Goal: Task Accomplishment & Management: Complete application form

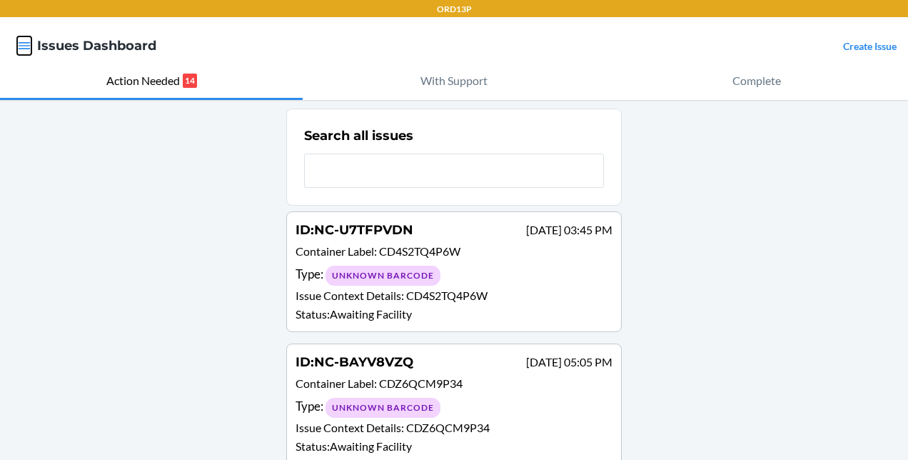
click at [29, 49] on icon "button" at bounding box center [25, 45] width 12 height 7
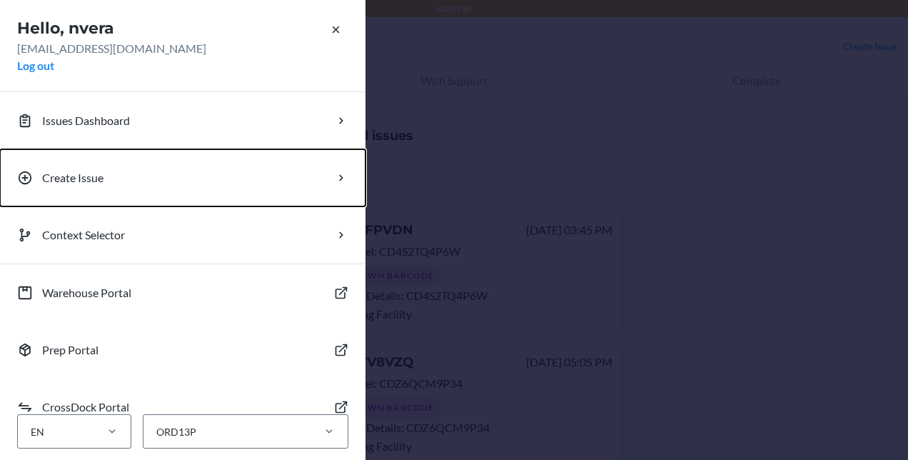
click at [176, 161] on button "Create Issue" at bounding box center [183, 177] width 366 height 57
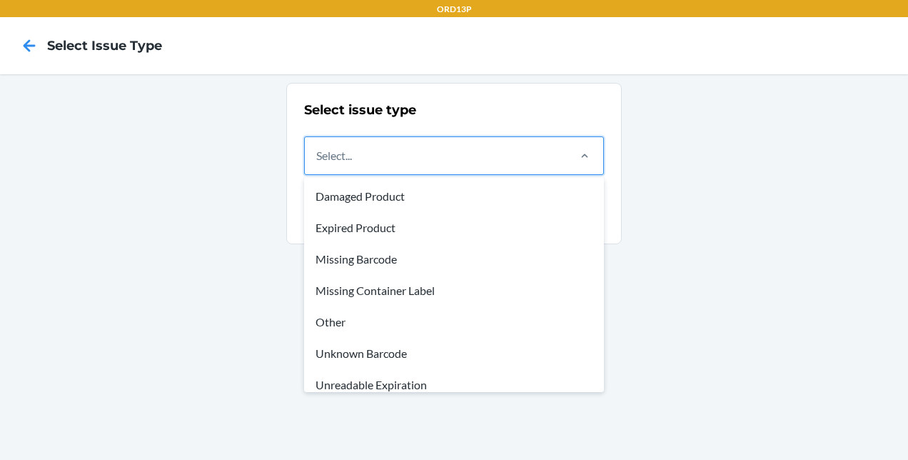
click at [409, 150] on div "Select..." at bounding box center [435, 155] width 261 height 37
click at [318, 150] on input "option Damaged Product focused, 1 of 8. 8 results available. Use Up and Down to…" at bounding box center [316, 155] width 1 height 17
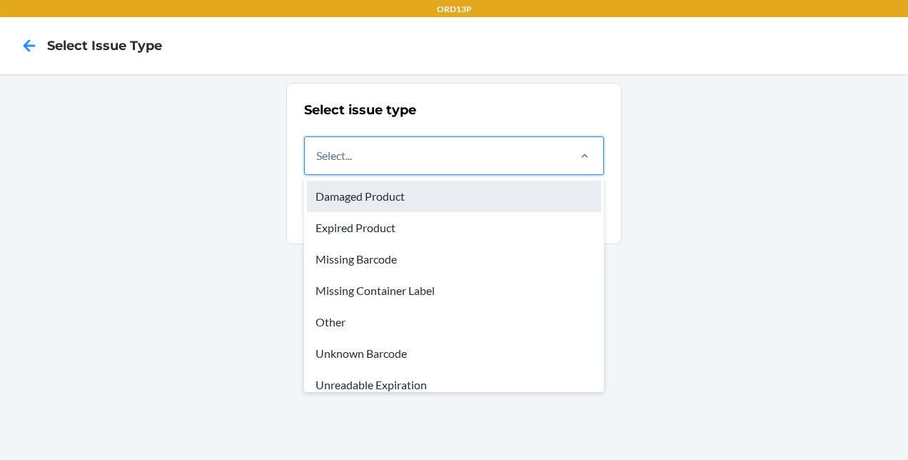
click at [350, 199] on div "Damaged Product" at bounding box center [454, 196] width 294 height 31
click at [318, 164] on input "option Damaged Product focused, 1 of 8. 8 results available. Use Up and Down to…" at bounding box center [316, 155] width 1 height 17
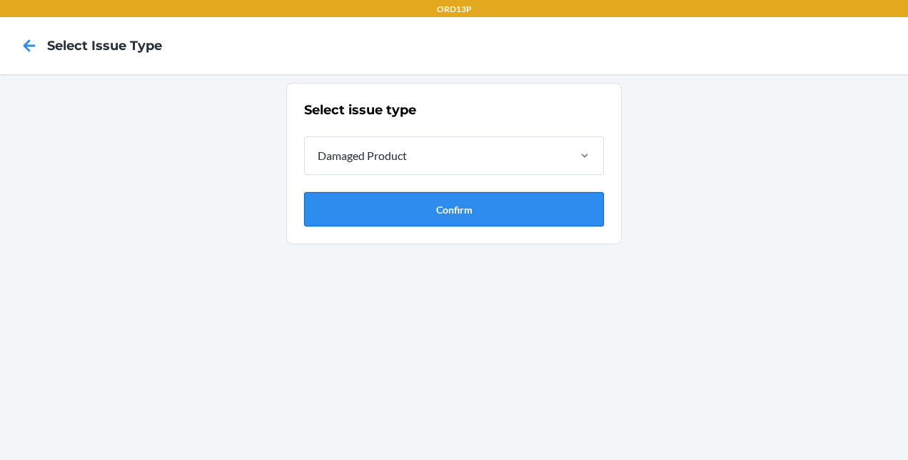
click at [428, 200] on button "Confirm" at bounding box center [454, 209] width 300 height 34
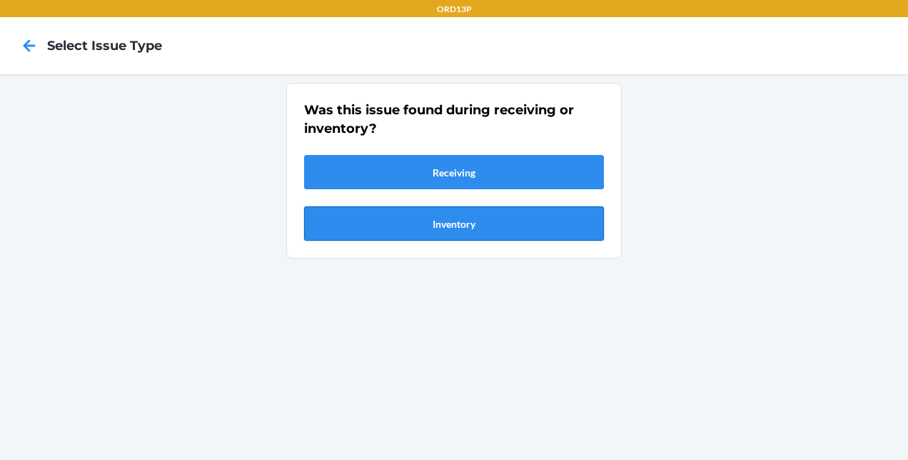
click at [431, 226] on button "Inventory" at bounding box center [454, 223] width 300 height 34
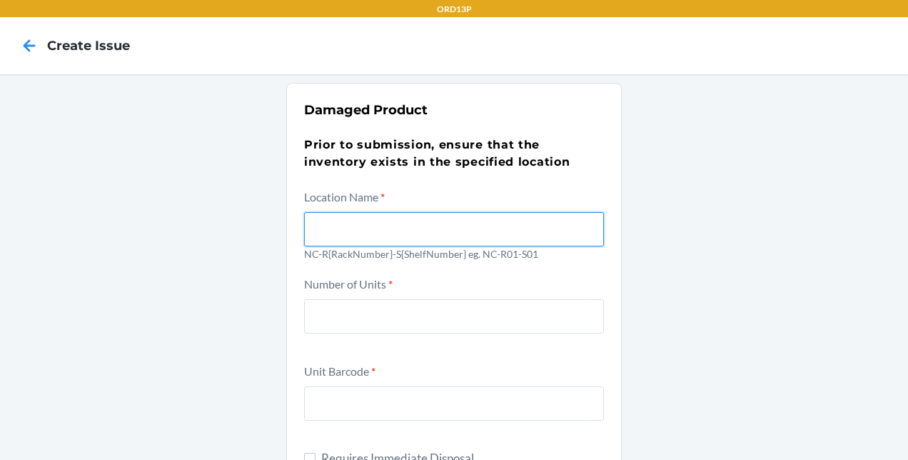
click at [384, 228] on input "text" at bounding box center [454, 229] width 300 height 34
paste input "NC-R04-S01"
type input "NC-R04-S01"
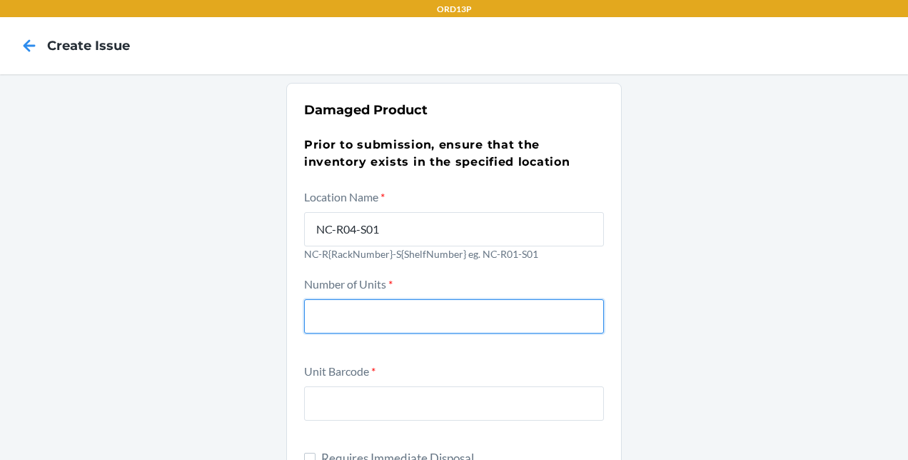
click at [359, 304] on input "number" at bounding box center [454, 316] width 300 height 34
type input "1"
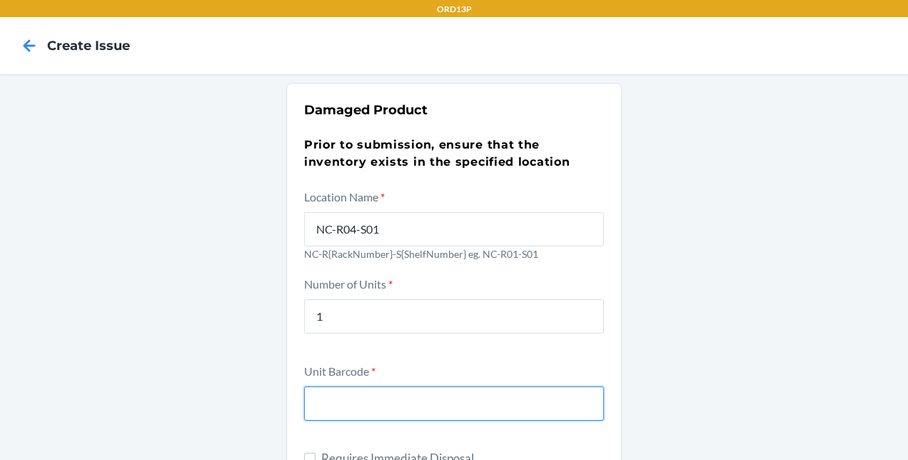
click at [364, 392] on input "text" at bounding box center [454, 403] width 300 height 34
paste input "DCAZBH3ADPK"
type input "DCAZBH3ADPK"
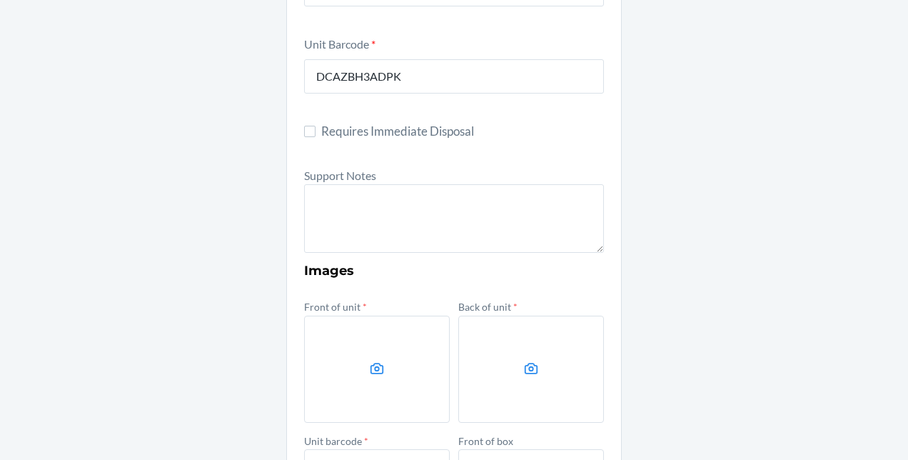
scroll to position [328, 0]
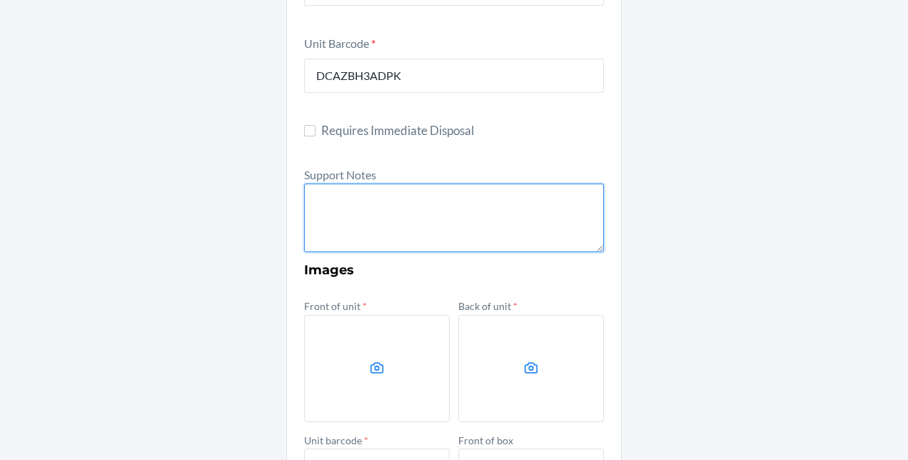
click at [497, 187] on textarea at bounding box center [454, 218] width 300 height 69
paste textarea "NC-YK3DKQVC"
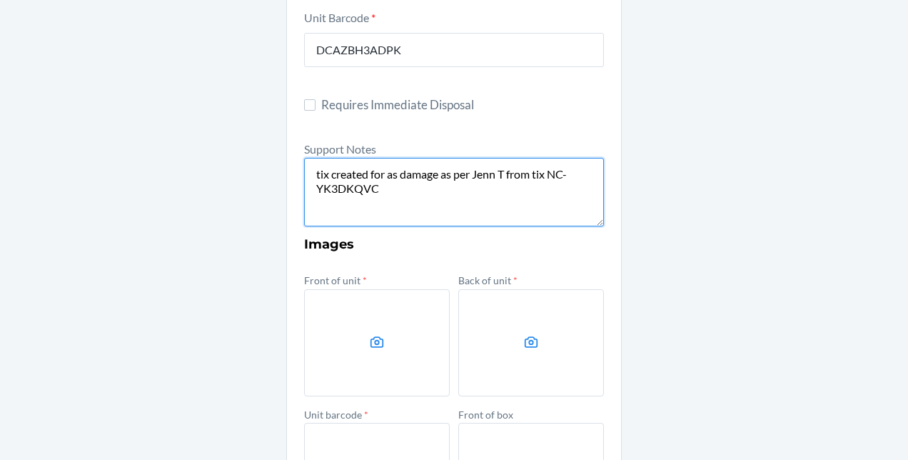
scroll to position [356, 0]
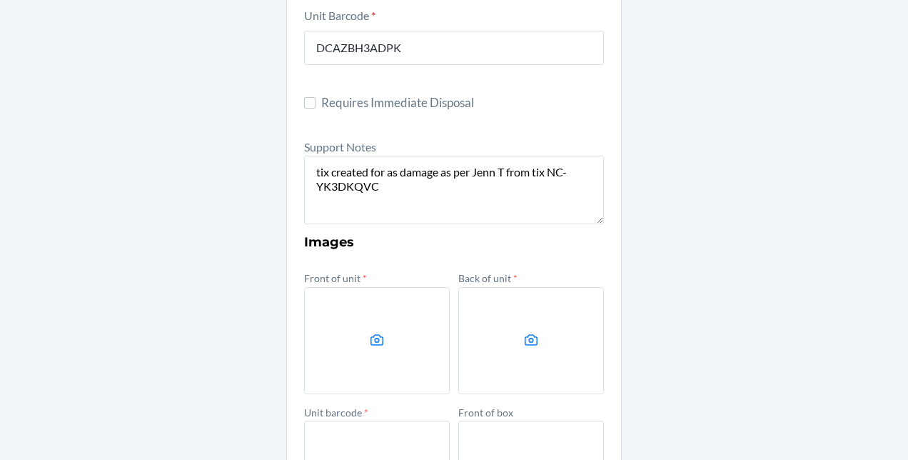
click at [386, 324] on label at bounding box center [377, 340] width 146 height 107
click at [0, 0] on input "file" at bounding box center [0, 0] width 0 height 0
click at [460, 319] on label at bounding box center [531, 340] width 146 height 107
click at [0, 0] on input "file" at bounding box center [0, 0] width 0 height 0
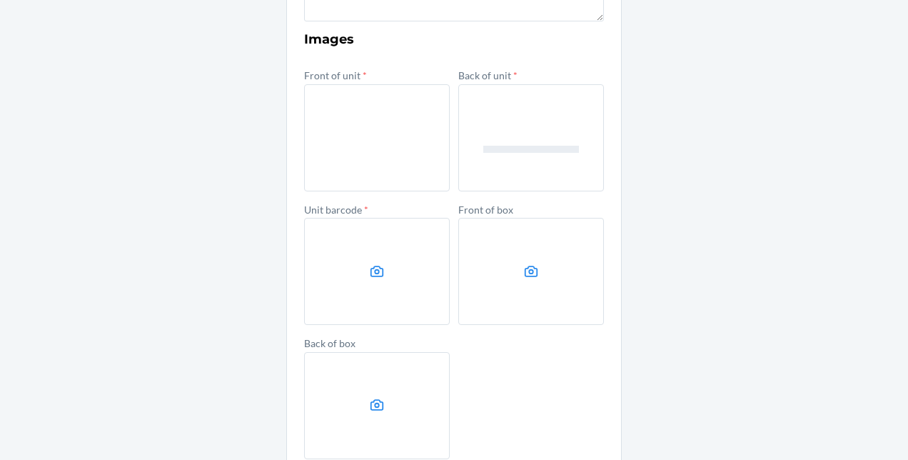
scroll to position [560, 0]
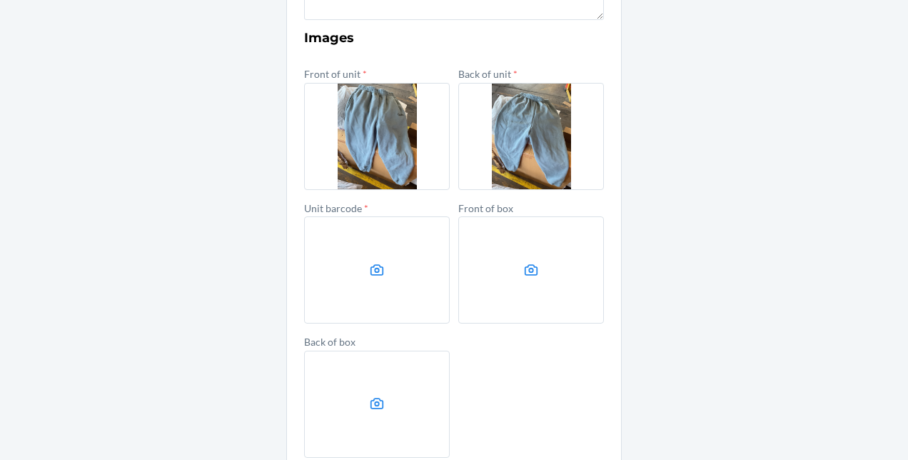
click at [379, 260] on label at bounding box center [377, 269] width 146 height 107
click at [0, 0] on input "file" at bounding box center [0, 0] width 0 height 0
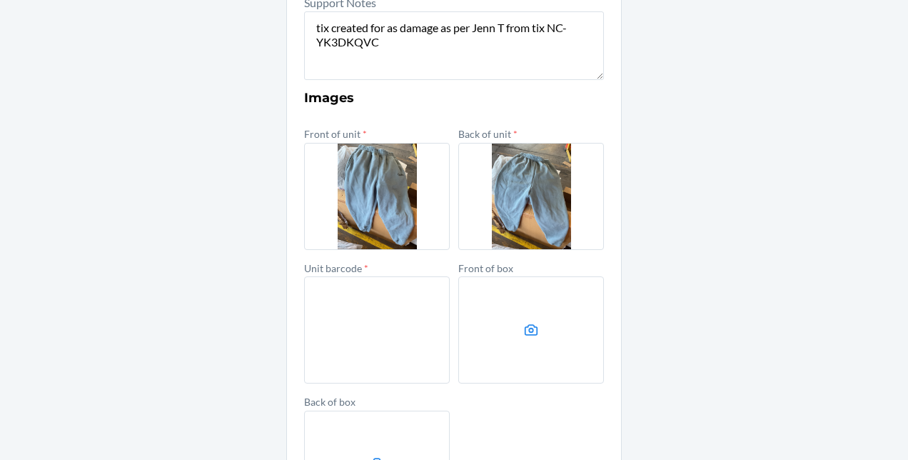
scroll to position [490, 0]
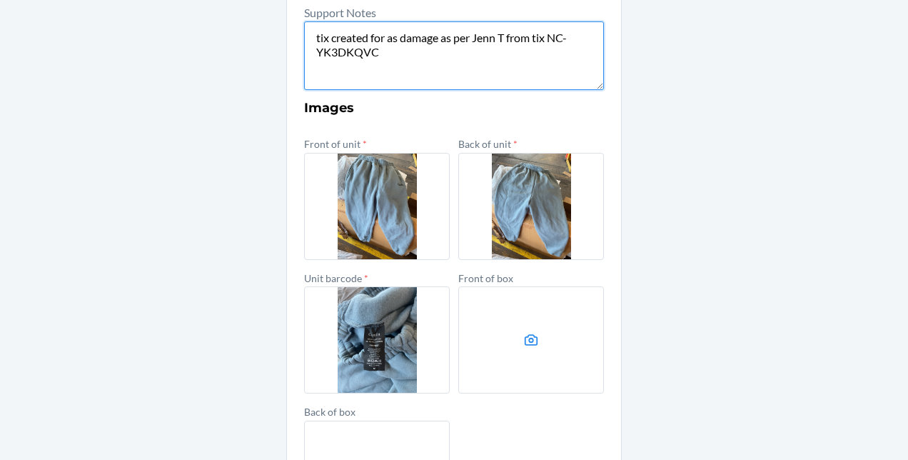
click at [393, 46] on textarea "tix created for as damage as per Jenn T from tix NC-YK3DKQVC" at bounding box center [454, 55] width 300 height 69
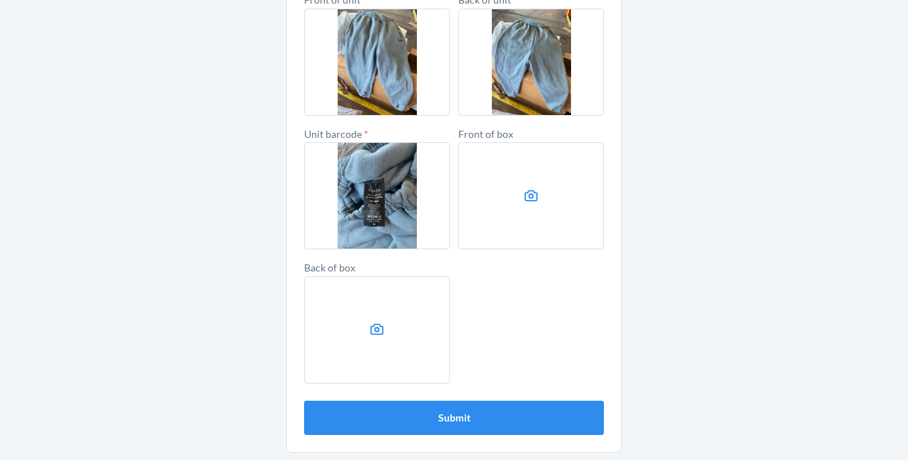
type textarea "tix created for as damage as per [PERSON_NAME] from tix NC-YK3DKQVC as there is…"
click at [507, 203] on label at bounding box center [531, 195] width 146 height 107
click at [0, 0] on input "file" at bounding box center [0, 0] width 0 height 0
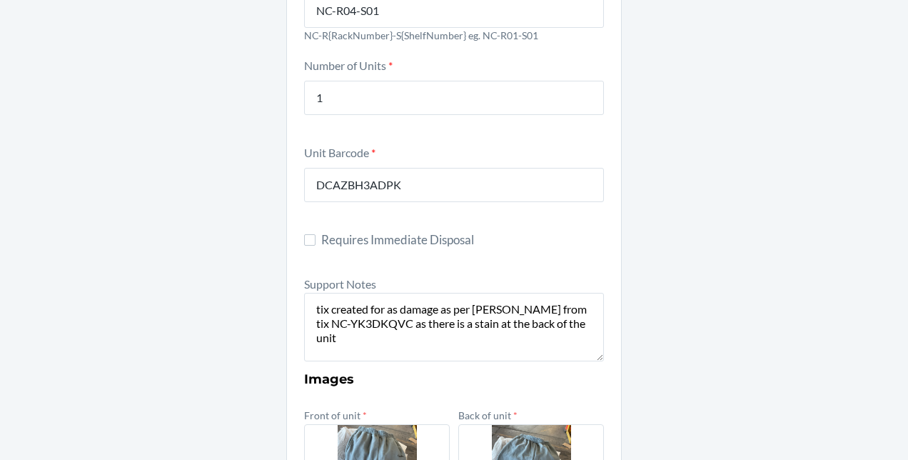
scroll to position [0, 0]
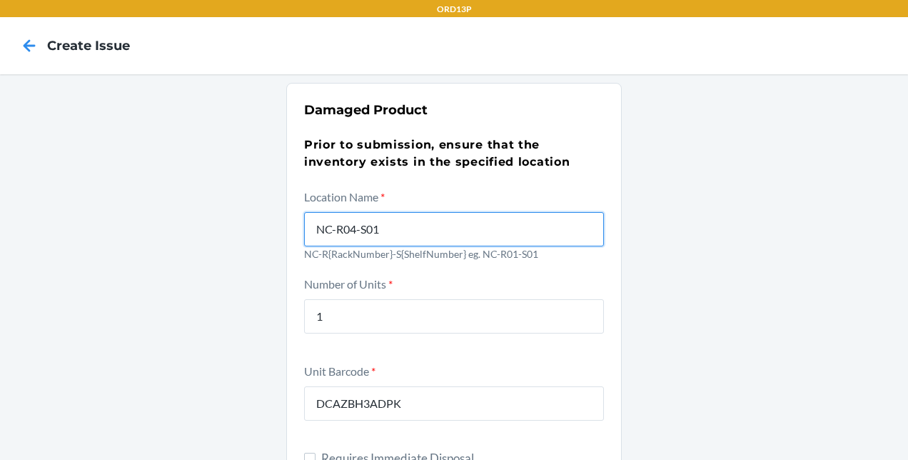
click at [387, 228] on input "NC-R04-S01" at bounding box center [454, 229] width 300 height 34
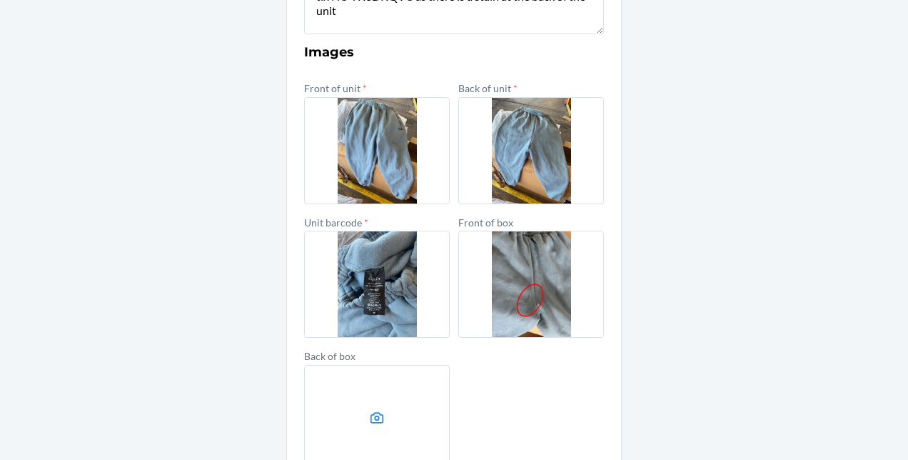
scroll to position [564, 0]
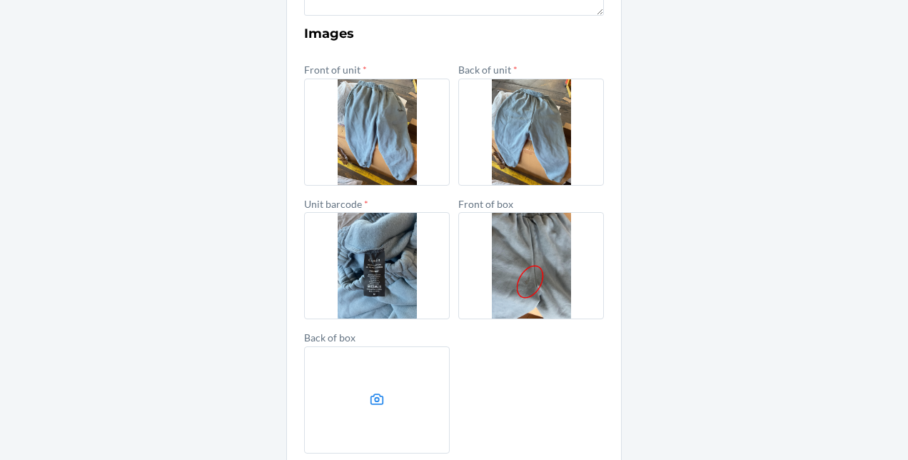
click at [508, 251] on label at bounding box center [531, 265] width 146 height 107
click at [0, 0] on input "file" at bounding box center [0, 0] width 0 height 0
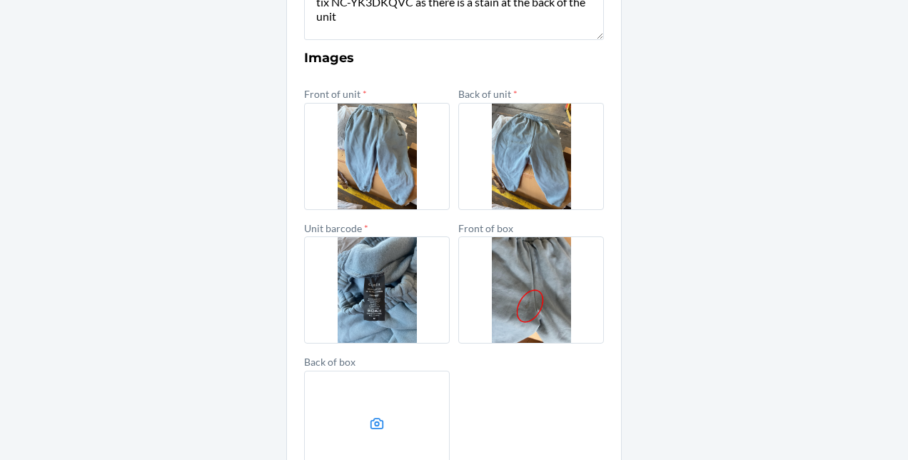
scroll to position [620, 0]
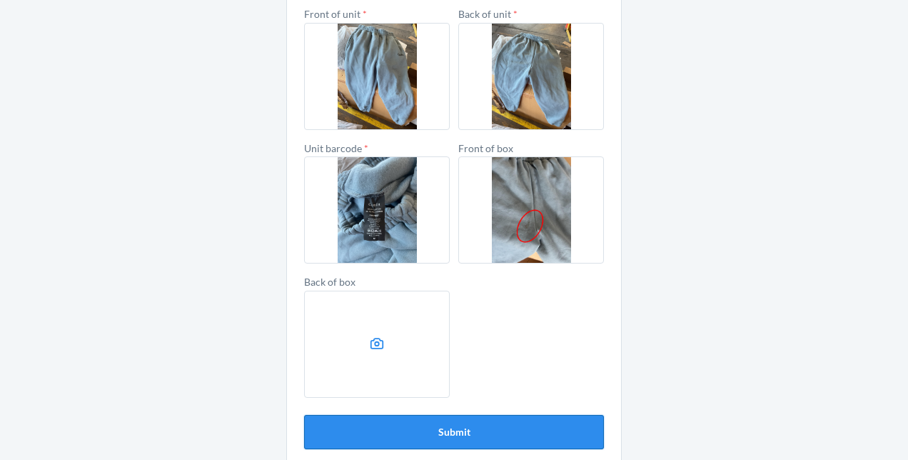
click at [452, 440] on button "Submit" at bounding box center [454, 432] width 300 height 34
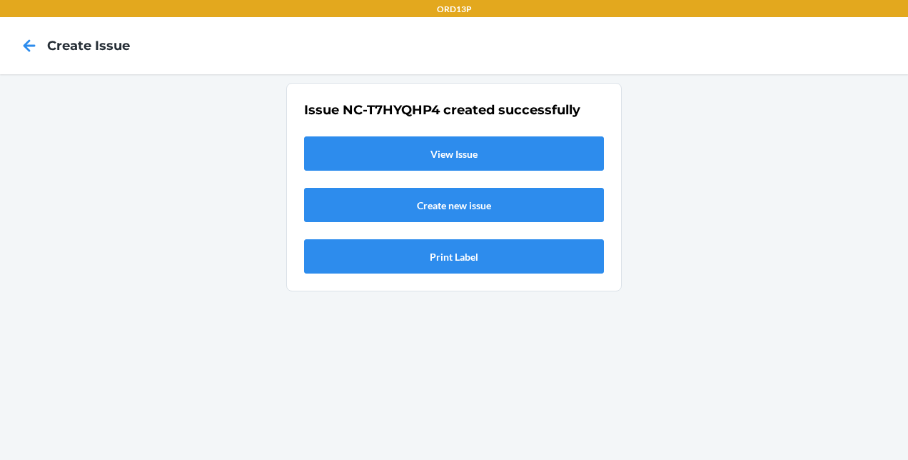
scroll to position [0, 0]
click at [511, 303] on div "Issue NC-T7HYQHP4 created successfully View Issue Create new issue Print Label" at bounding box center [454, 267] width 908 height 386
click at [28, 51] on icon at bounding box center [29, 46] width 24 height 24
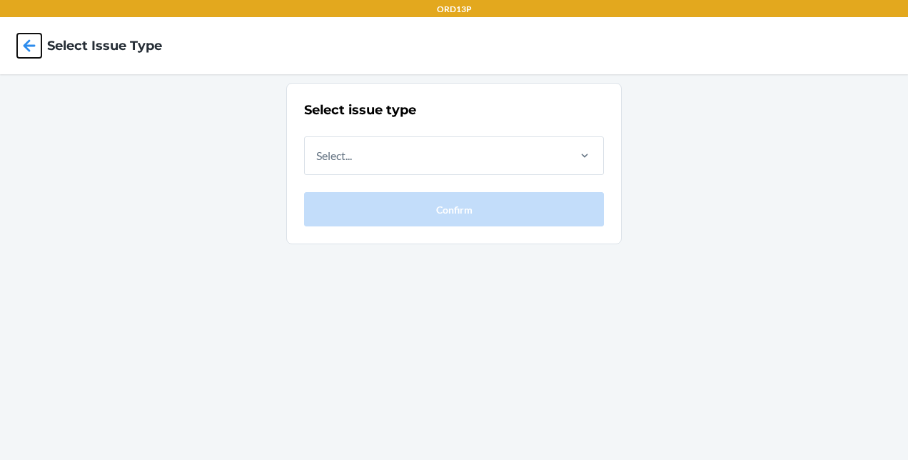
click at [29, 45] on icon at bounding box center [30, 45] width 12 height 12
